Goal: Task Accomplishment & Management: Use online tool/utility

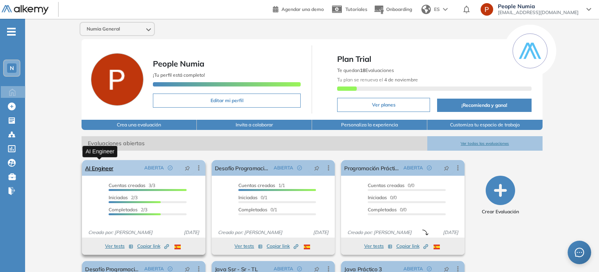
click at [102, 167] on link "AI Engineer" at bounding box center [99, 168] width 28 height 16
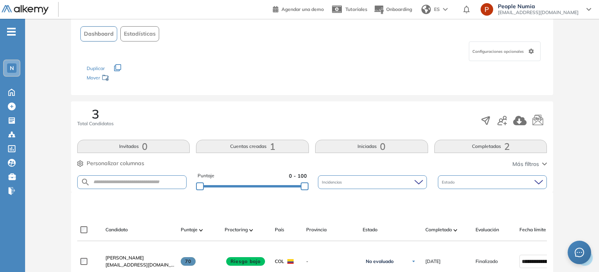
scroll to position [78, 0]
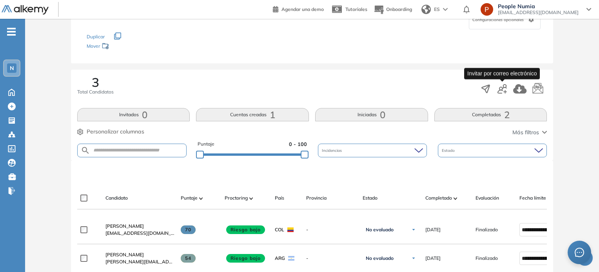
click at [503, 91] on icon "button" at bounding box center [501, 88] width 9 height 9
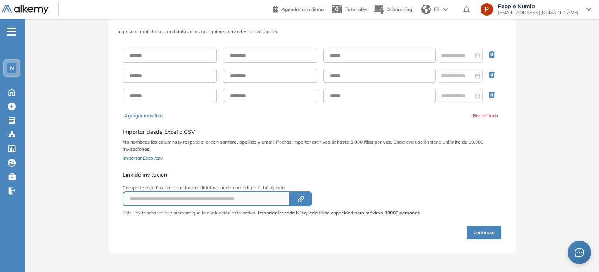
scroll to position [30, 0]
click at [303, 198] on icon "Created by potrace 1.16, written by [PERSON_NAME] [DATE]-[DATE]" at bounding box center [300, 201] width 9 height 6
